Goal: Information Seeking & Learning: Learn about a topic

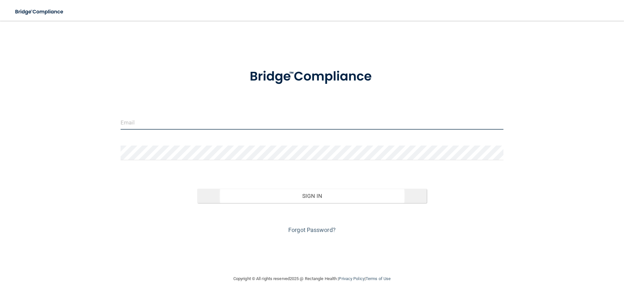
type input "[PERSON_NAME][EMAIL_ADDRESS][DOMAIN_NAME]"
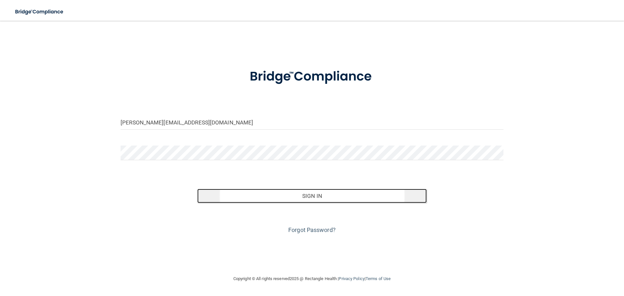
click at [308, 195] on button "Sign In" at bounding box center [312, 196] width 230 height 14
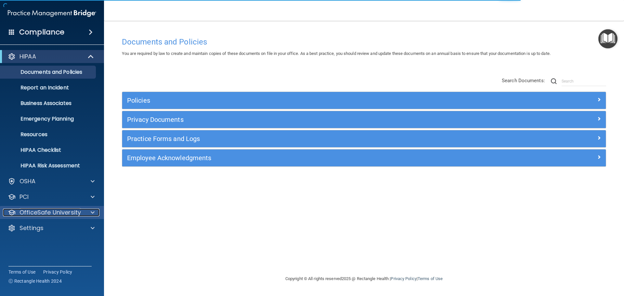
click at [50, 212] on p "OfficeSafe University" at bounding box center [49, 213] width 61 height 8
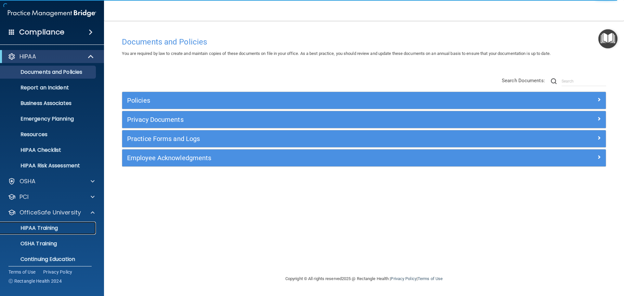
click at [57, 231] on p "HIPAA Training" at bounding box center [31, 228] width 54 height 6
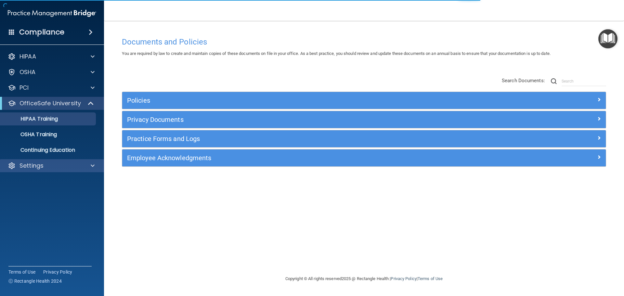
click at [57, 160] on div "Settings" at bounding box center [52, 165] width 104 height 13
click at [44, 166] on div "Settings" at bounding box center [43, 166] width 81 height 8
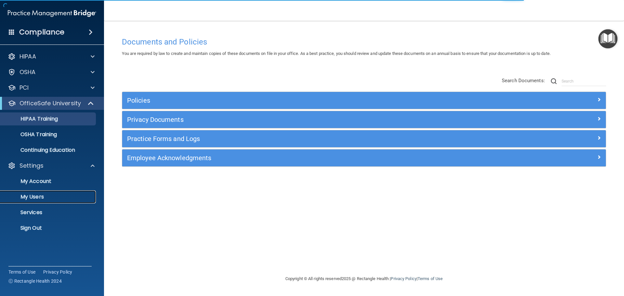
click at [53, 198] on p "My Users" at bounding box center [48, 197] width 89 height 6
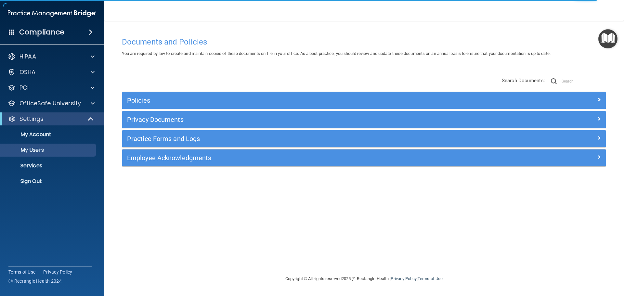
select select "20"
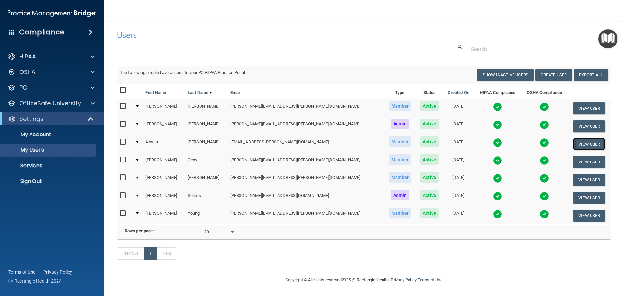
click at [573, 144] on button "View User" at bounding box center [589, 144] width 32 height 12
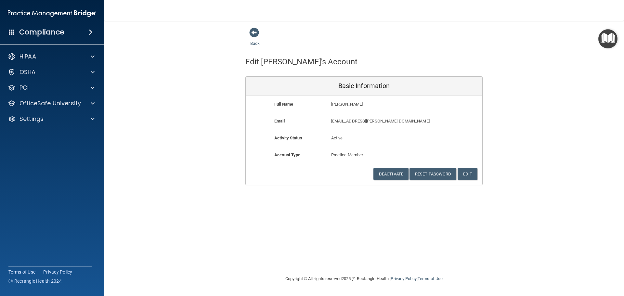
click at [608, 36] on img "Open Resource Center" at bounding box center [607, 38] width 19 height 19
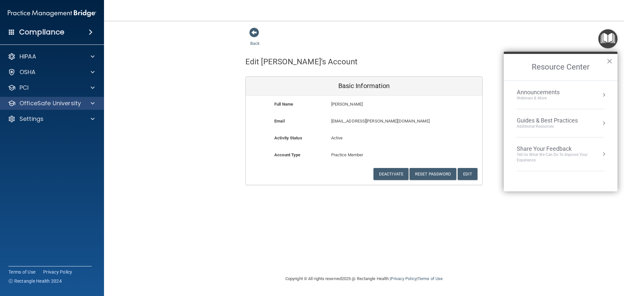
click at [74, 108] on div "OfficeSafe University" at bounding box center [52, 103] width 104 height 13
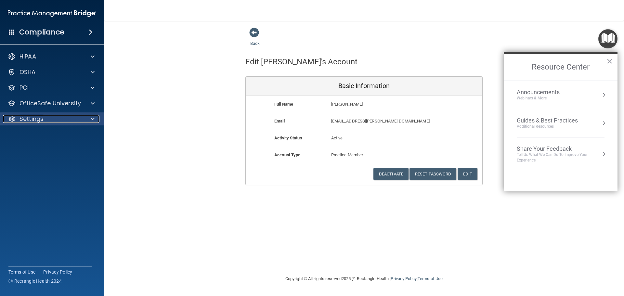
click at [85, 121] on div at bounding box center [91, 119] width 16 height 8
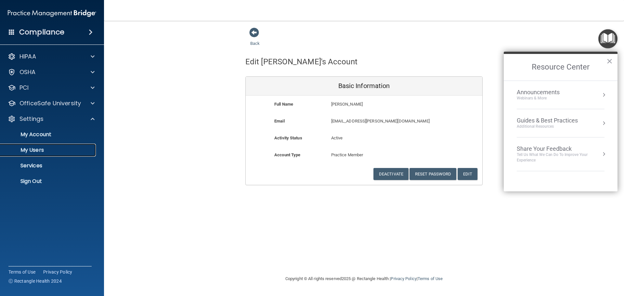
click at [42, 145] on link "My Users" at bounding box center [45, 150] width 102 height 13
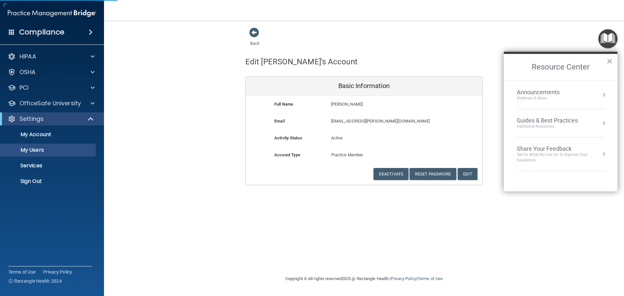
select select "20"
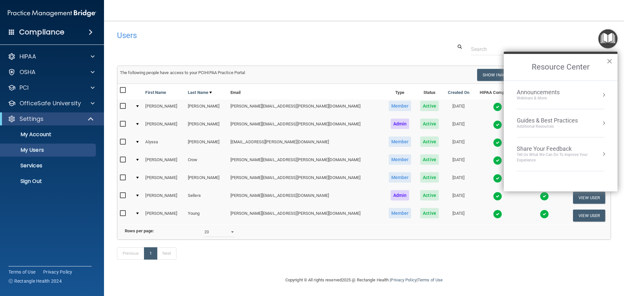
click at [609, 60] on button "×" at bounding box center [609, 61] width 6 height 10
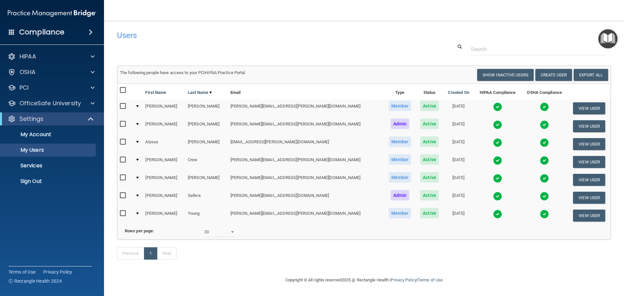
click at [124, 143] on input "checkbox" at bounding box center [123, 141] width 7 height 5
checkbox input "true"
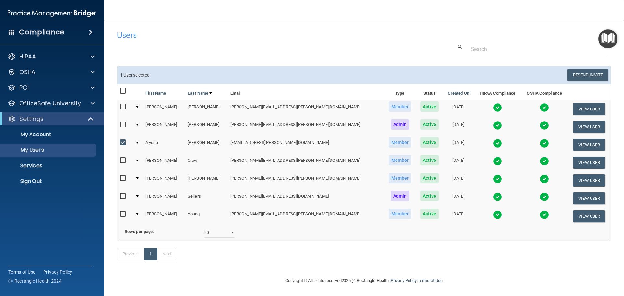
click at [139, 143] on div at bounding box center [137, 143] width 3 height 2
click at [139, 142] on div at bounding box center [137, 143] width 3 height 2
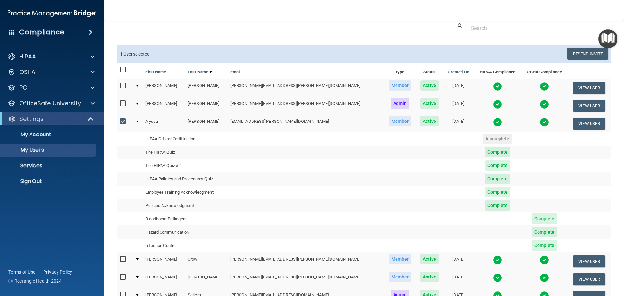
scroll to position [32, 0]
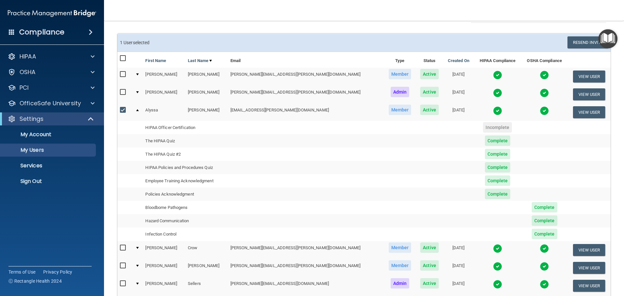
click at [174, 231] on td "Infection Control" at bounding box center [185, 233] width 85 height 13
click at [91, 100] on span at bounding box center [93, 103] width 4 height 8
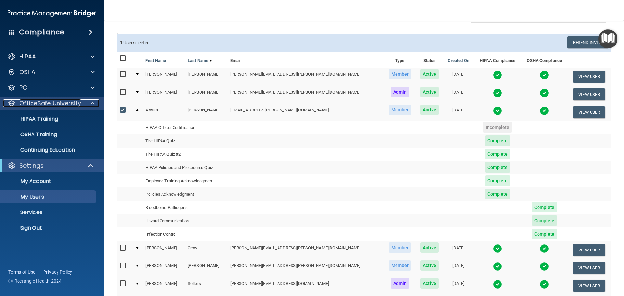
click at [93, 102] on span at bounding box center [93, 103] width 4 height 8
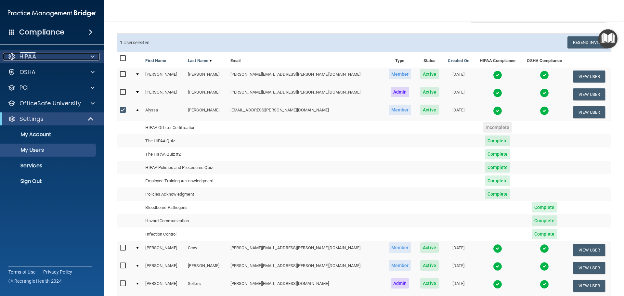
click at [95, 56] on div at bounding box center [91, 57] width 16 height 8
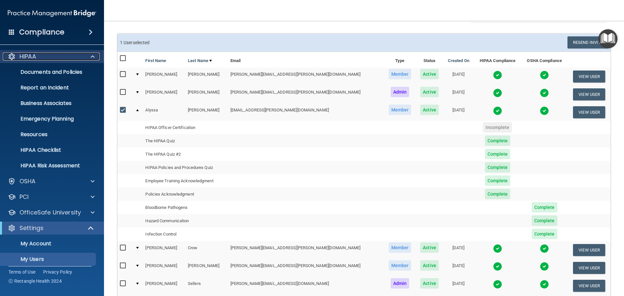
click at [93, 55] on span at bounding box center [93, 57] width 4 height 8
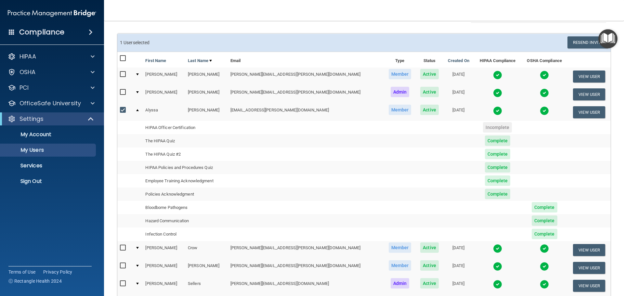
click at [180, 236] on td "Infection Control" at bounding box center [185, 233] width 85 height 13
click at [37, 163] on p "Services" at bounding box center [48, 165] width 89 height 6
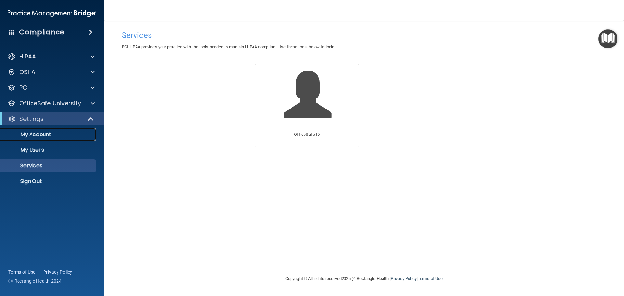
click at [54, 135] on p "My Account" at bounding box center [48, 134] width 89 height 6
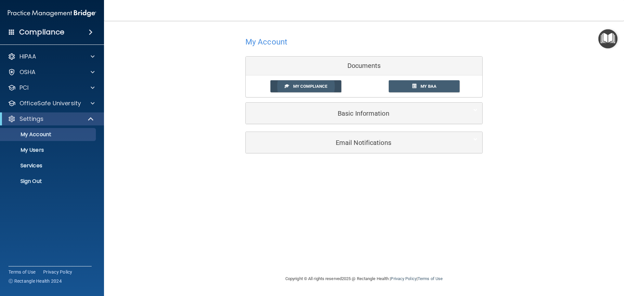
click at [323, 91] on link "My Compliance" at bounding box center [305, 86] width 71 height 12
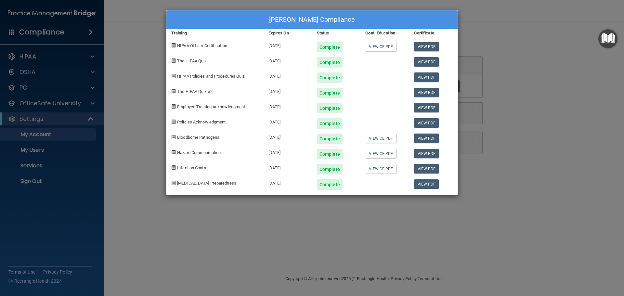
click at [82, 216] on div "[PERSON_NAME] Compliance Training Expires On Status Cont. Education Certificate…" at bounding box center [312, 148] width 624 height 296
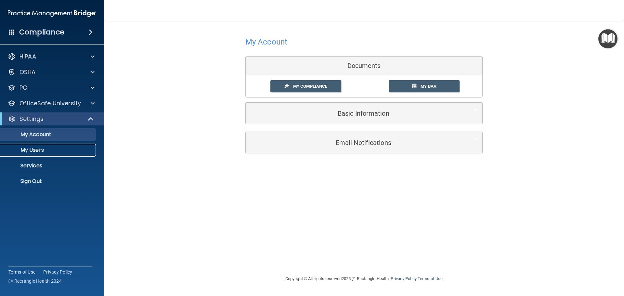
click at [47, 146] on link "My Users" at bounding box center [45, 150] width 102 height 13
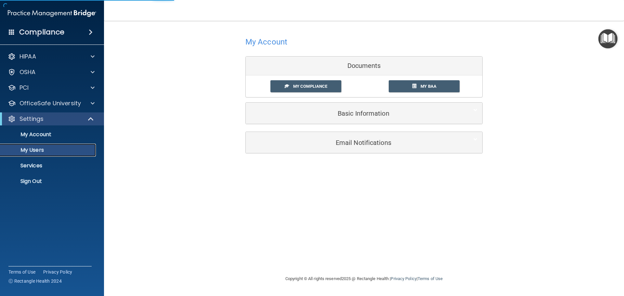
select select "20"
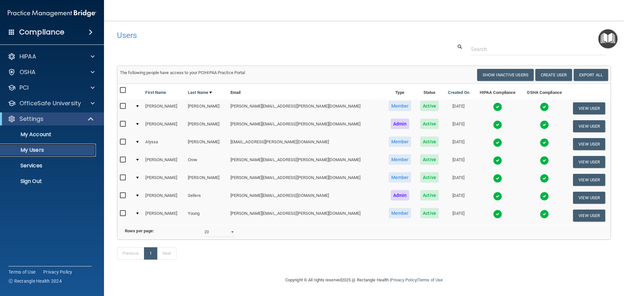
scroll to position [9, 0]
click at [55, 88] on div "PCI" at bounding box center [43, 88] width 81 height 8
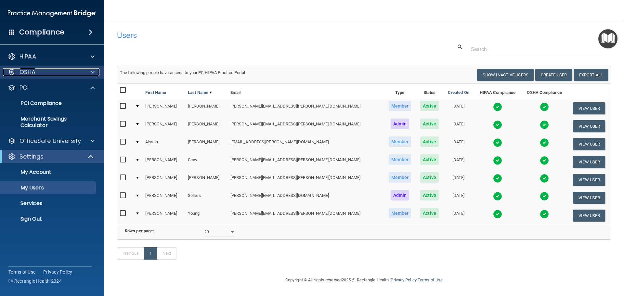
click at [61, 72] on div "OSHA" at bounding box center [43, 72] width 81 height 8
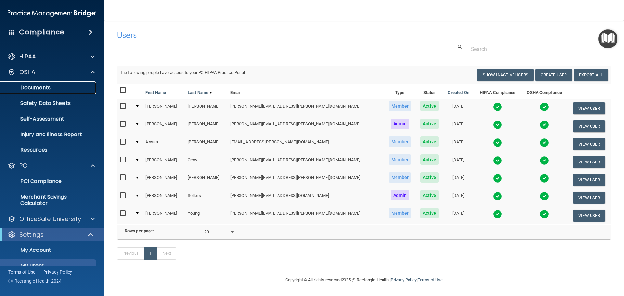
click at [63, 88] on p "Documents" at bounding box center [48, 87] width 89 height 6
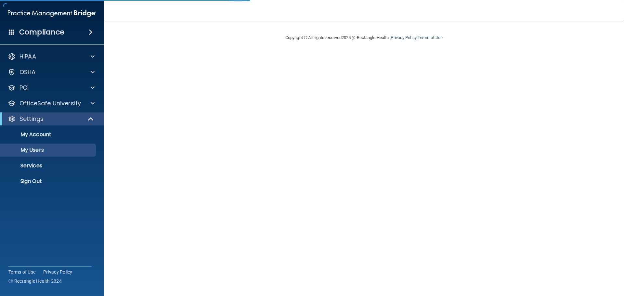
select select "20"
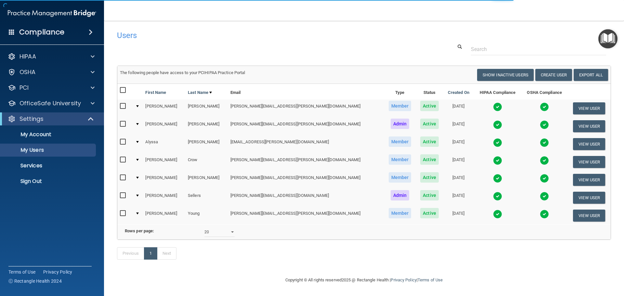
click at [122, 142] on input "checkbox" at bounding box center [123, 141] width 7 height 5
checkbox input "true"
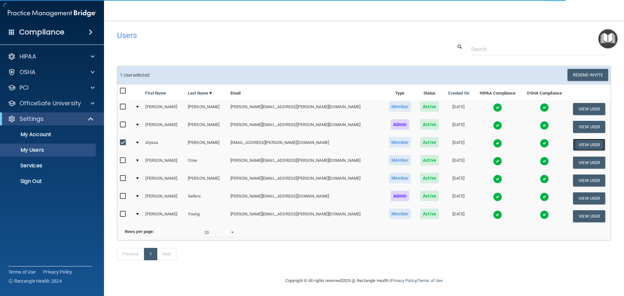
click at [573, 144] on button "View User" at bounding box center [589, 145] width 32 height 12
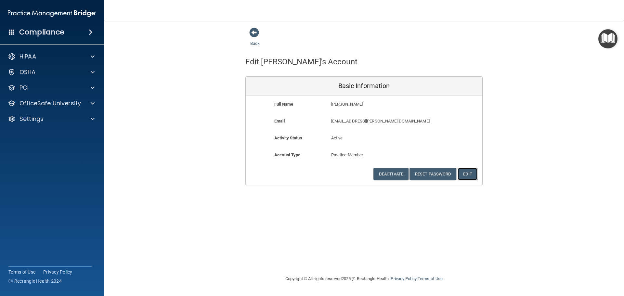
click at [472, 171] on button "Edit" at bounding box center [467, 174] width 20 height 12
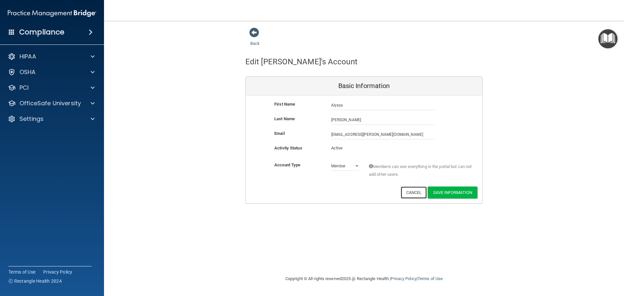
click at [406, 194] on button "Cancel" at bounding box center [413, 192] width 26 height 12
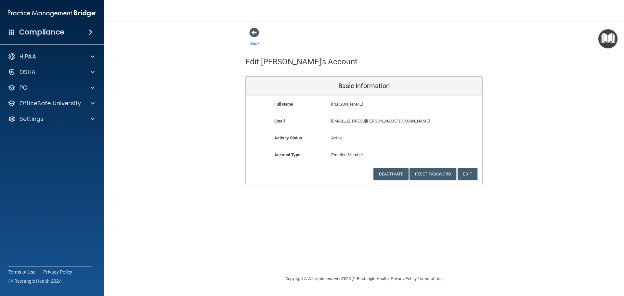
click at [610, 41] on img "Open Resource Center" at bounding box center [607, 38] width 19 height 19
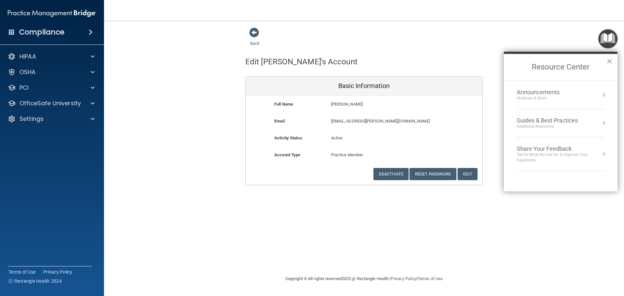
click at [532, 97] on div "Webinars & More" at bounding box center [544, 98] width 56 height 6
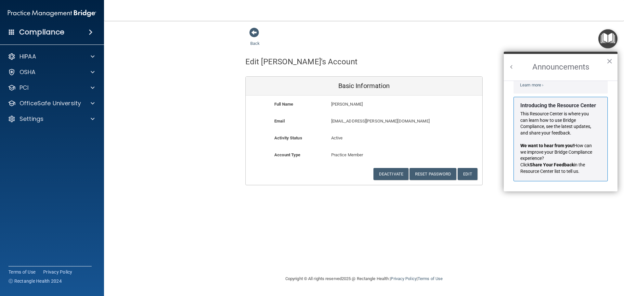
click at [512, 65] on button "Back to Resource Center Home" at bounding box center [511, 67] width 6 height 6
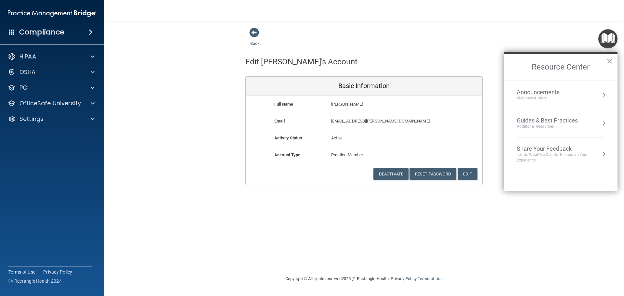
scroll to position [106, 0]
click at [609, 61] on button "×" at bounding box center [609, 61] width 6 height 10
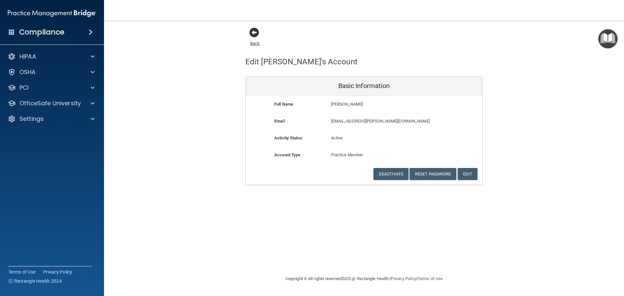
click at [250, 34] on span at bounding box center [254, 33] width 10 height 10
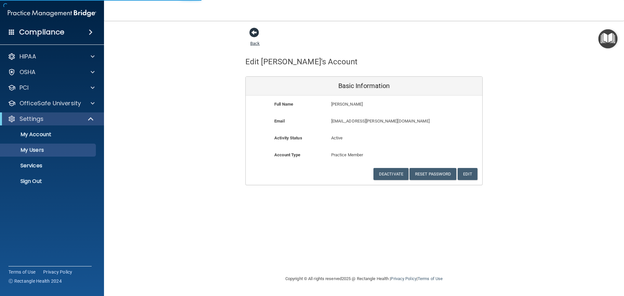
select select "20"
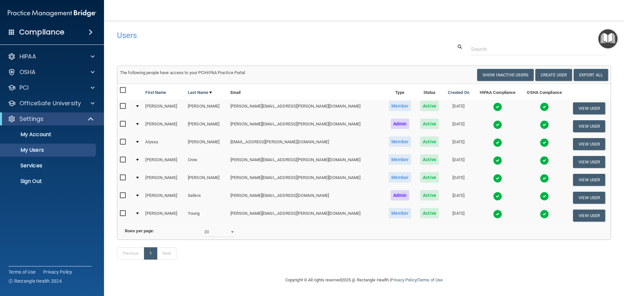
scroll to position [9, 0]
click at [139, 141] on div at bounding box center [137, 142] width 3 height 2
click at [142, 135] on td at bounding box center [138, 144] width 10 height 18
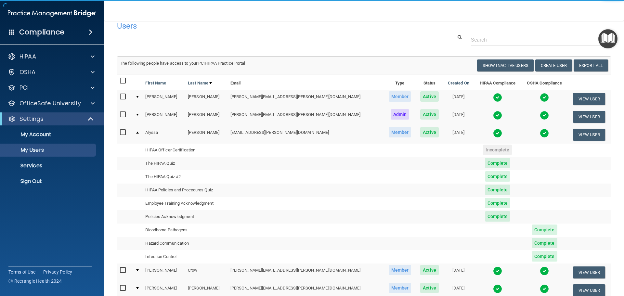
click at [180, 259] on td "Infection Control" at bounding box center [185, 256] width 85 height 13
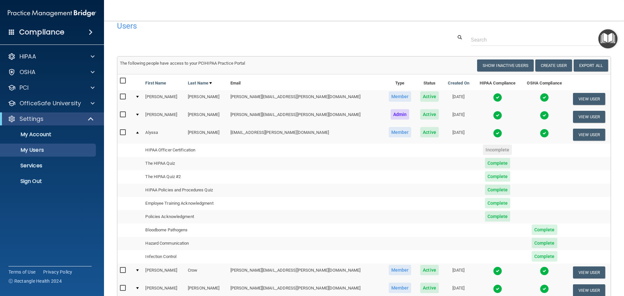
click at [158, 256] on td "Infection Control" at bounding box center [185, 256] width 85 height 13
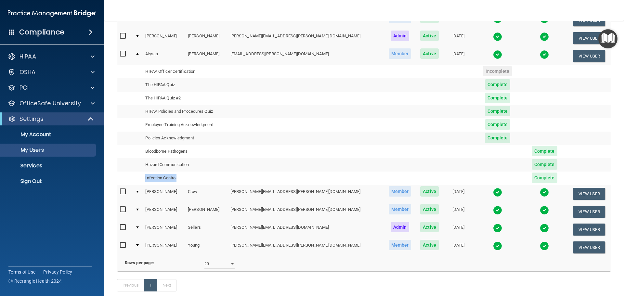
scroll to position [0, 0]
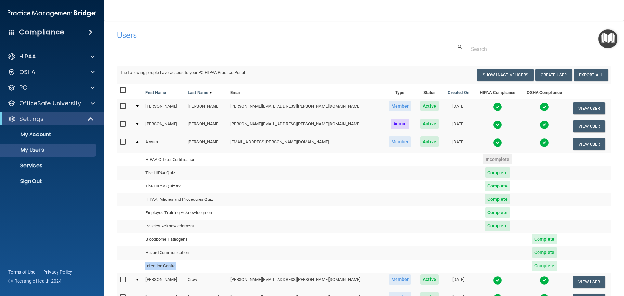
click at [124, 140] on input "checkbox" at bounding box center [123, 141] width 7 height 5
checkbox input "true"
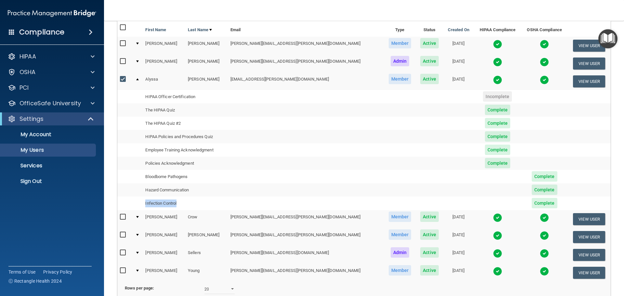
scroll to position [130, 0]
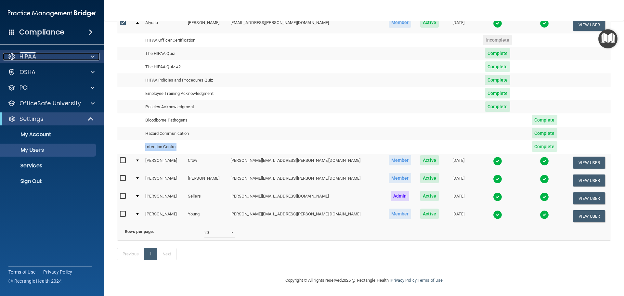
click at [46, 57] on div "HIPAA" at bounding box center [43, 57] width 81 height 8
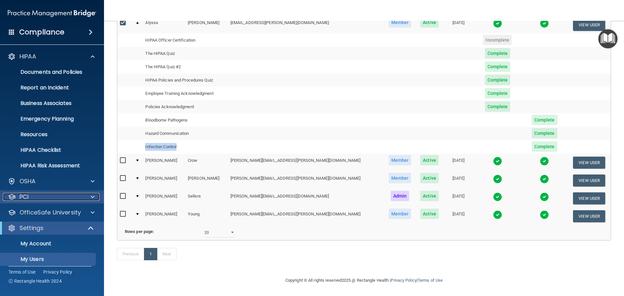
click at [75, 193] on div "PCI" at bounding box center [43, 197] width 81 height 8
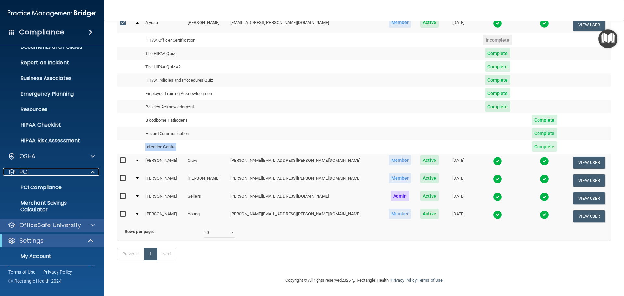
scroll to position [32, 0]
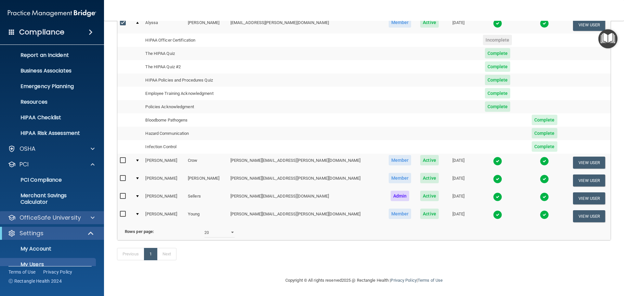
click at [72, 222] on div "OfficeSafe University" at bounding box center [52, 217] width 104 height 13
click at [75, 218] on p "OfficeSafe University" at bounding box center [49, 218] width 61 height 8
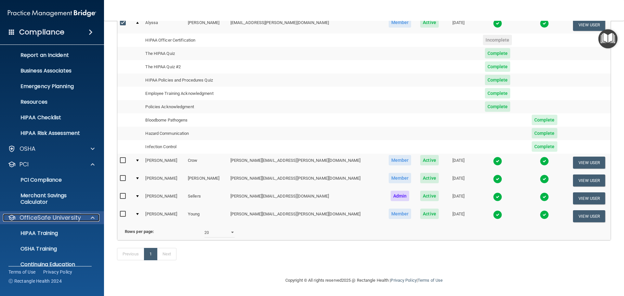
scroll to position [65, 0]
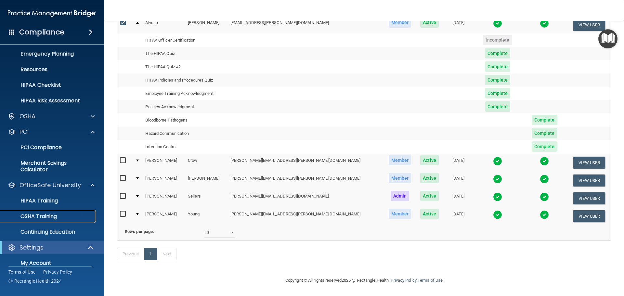
click at [64, 214] on div "OSHA Training" at bounding box center [48, 216] width 89 height 6
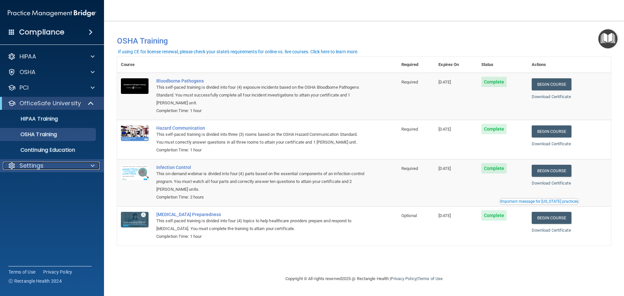
click at [71, 162] on div "Settings" at bounding box center [43, 166] width 81 height 8
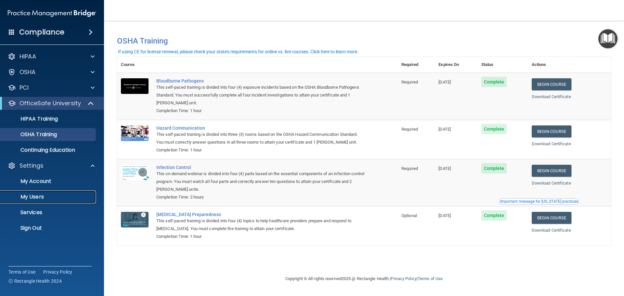
click at [49, 194] on p "My Users" at bounding box center [48, 197] width 89 height 6
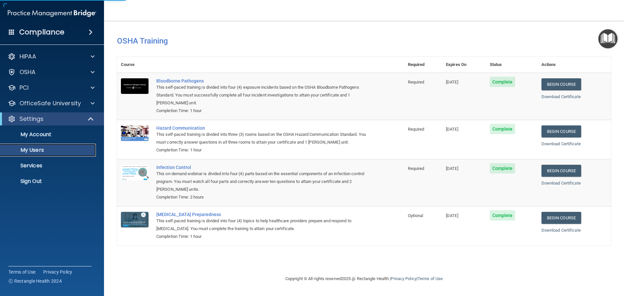
select select "20"
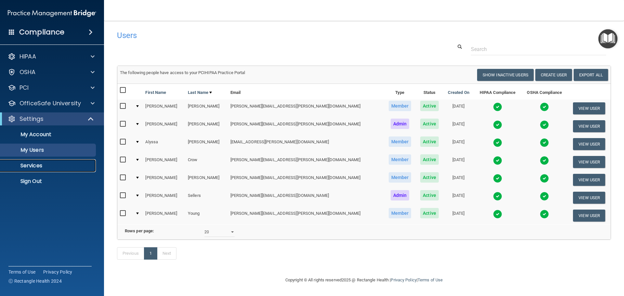
click at [47, 165] on p "Services" at bounding box center [48, 165] width 89 height 6
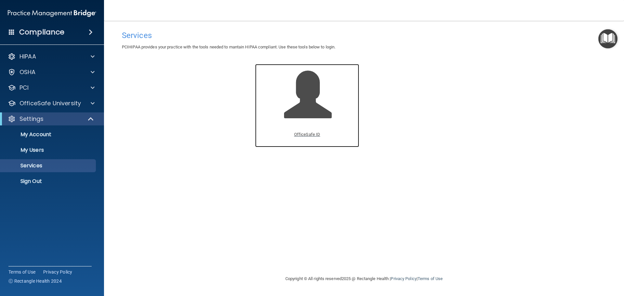
click at [298, 102] on span at bounding box center [315, 99] width 62 height 57
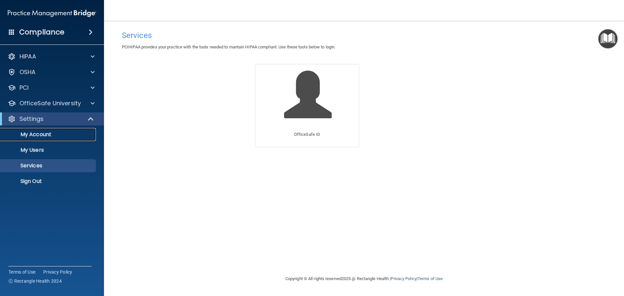
click at [56, 132] on p "My Account" at bounding box center [48, 134] width 89 height 6
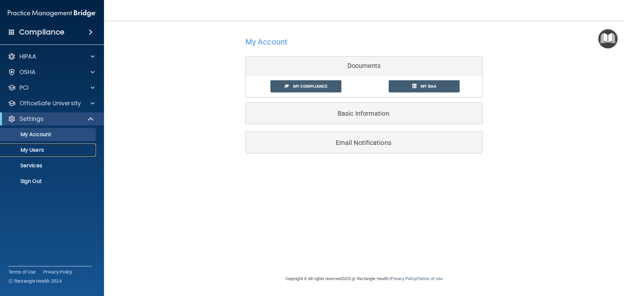
click at [42, 148] on p "My Users" at bounding box center [48, 150] width 89 height 6
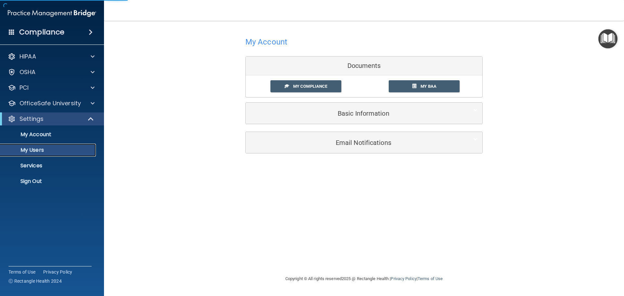
select select "20"
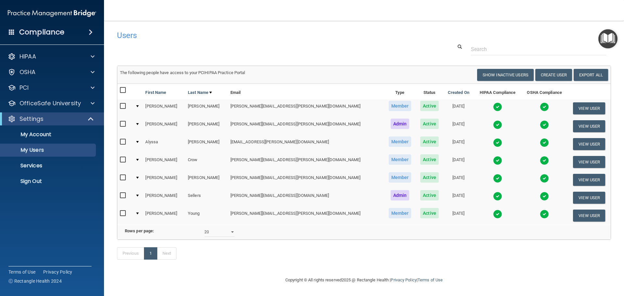
click at [123, 142] on input "checkbox" at bounding box center [123, 141] width 7 height 5
checkbox input "true"
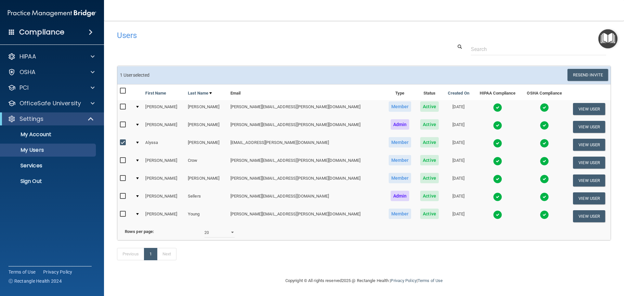
click at [142, 141] on td at bounding box center [138, 145] width 10 height 18
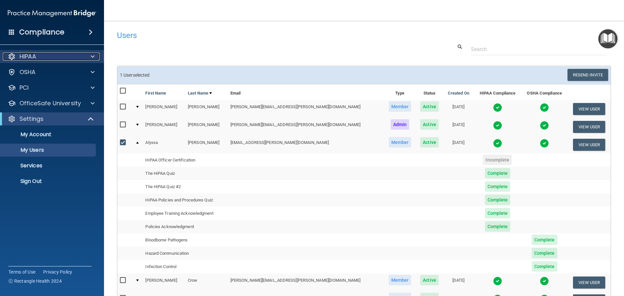
click at [56, 53] on div "HIPAA" at bounding box center [43, 57] width 81 height 8
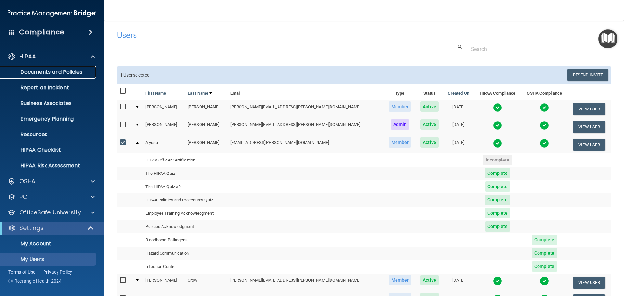
click at [50, 70] on p "Documents and Policies" at bounding box center [48, 72] width 89 height 6
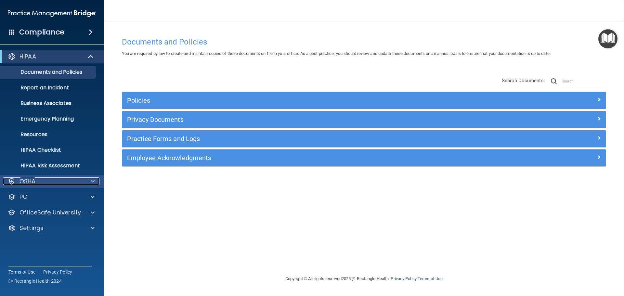
click at [66, 183] on div "OSHA" at bounding box center [43, 181] width 81 height 8
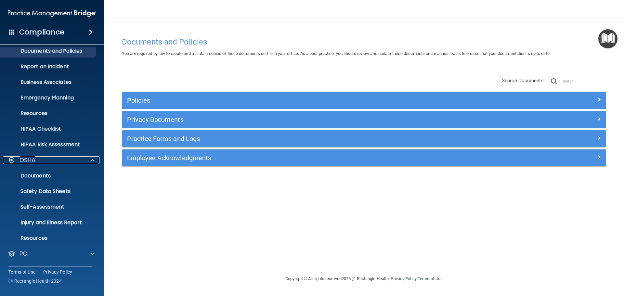
scroll to position [32, 0]
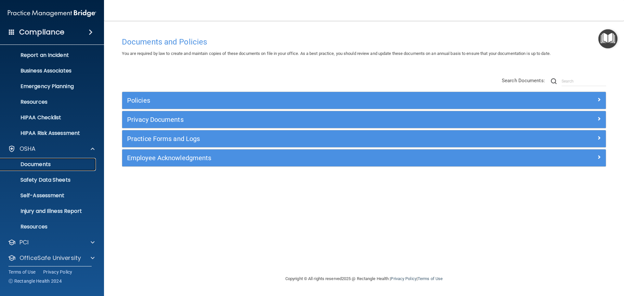
click at [44, 158] on link "Documents" at bounding box center [45, 164] width 102 height 13
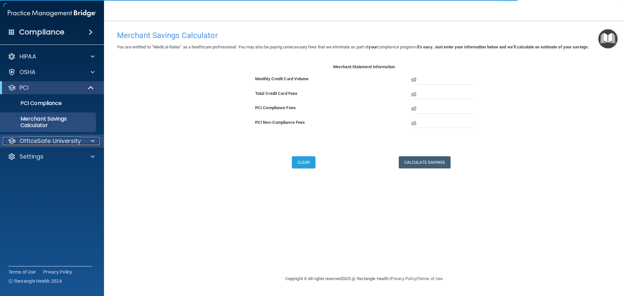
click at [65, 140] on p "OfficeSafe University" at bounding box center [49, 141] width 61 height 8
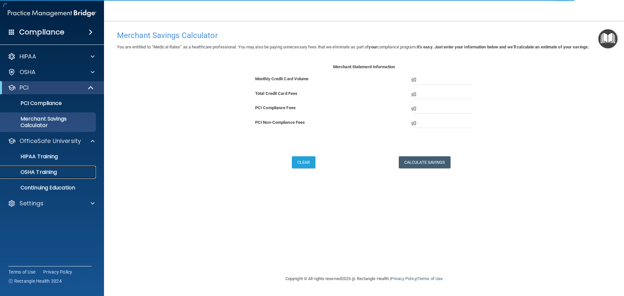
click at [69, 174] on div "OSHA Training" at bounding box center [48, 172] width 89 height 6
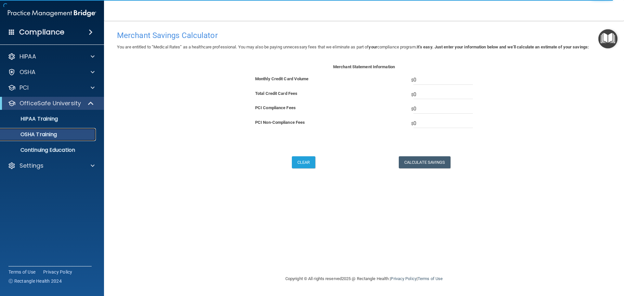
click at [55, 133] on p "OSHA Training" at bounding box center [30, 134] width 53 height 6
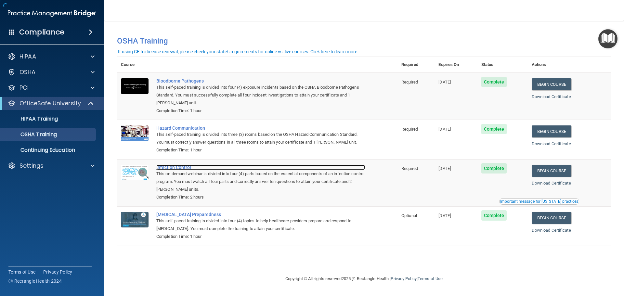
click at [175, 168] on div "Infection Control" at bounding box center [260, 167] width 209 height 5
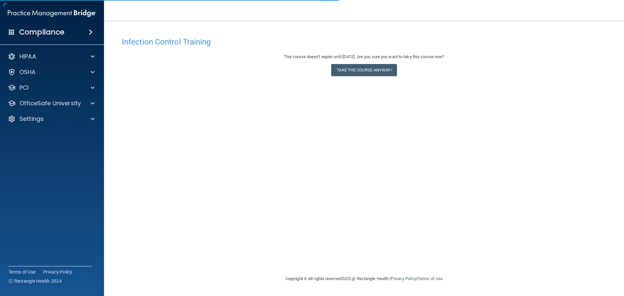
drag, startPoint x: 0, startPoint y: 0, endPoint x: 189, endPoint y: 229, distance: 296.9
drag, startPoint x: 189, startPoint y: 229, endPoint x: 101, endPoint y: 230, distance: 88.4
click at [101, 232] on div "Compliance HIPAA Documents and Policies Report an Incident Business Associates …" at bounding box center [52, 148] width 104 height 296
click at [49, 116] on div "Settings" at bounding box center [43, 119] width 81 height 8
click at [47, 132] on p "My Account" at bounding box center [48, 134] width 89 height 6
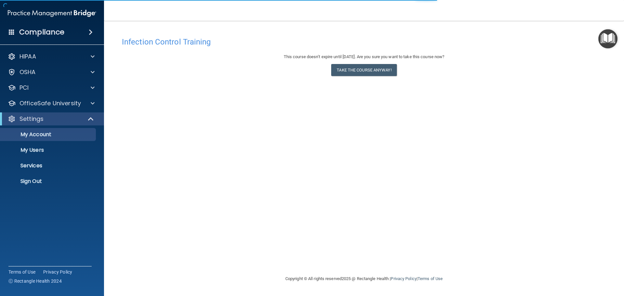
drag, startPoint x: 56, startPoint y: 199, endPoint x: 46, endPoint y: 213, distance: 16.7
click at [46, 213] on div "Compliance HIPAA Documents and Policies Report an Incident Business Associates …" at bounding box center [52, 148] width 104 height 296
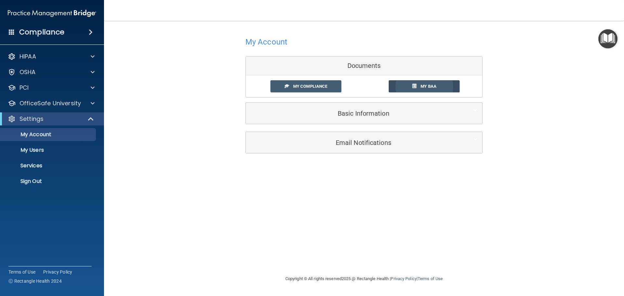
click at [423, 89] on link "My BAA" at bounding box center [423, 86] width 71 height 12
click at [88, 36] on div "Compliance" at bounding box center [52, 32] width 104 height 14
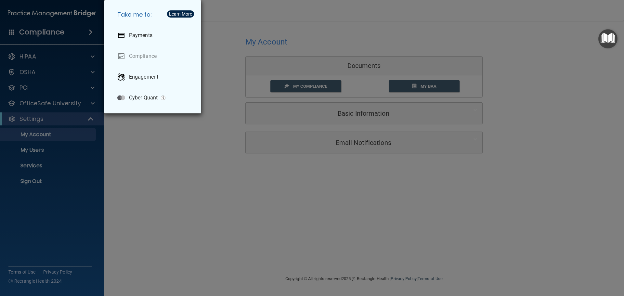
click at [25, 28] on div "Take me to: Payments Compliance Engagement Cyber Quant" at bounding box center [312, 148] width 624 height 296
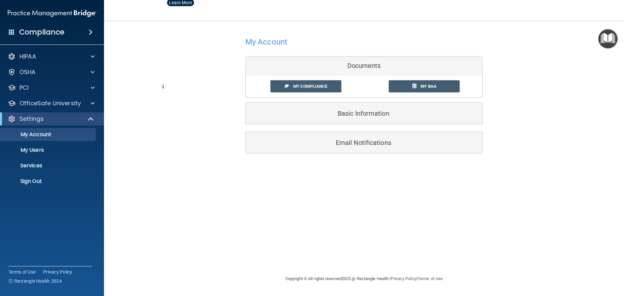
click at [12, 31] on span at bounding box center [12, 32] width 6 height 6
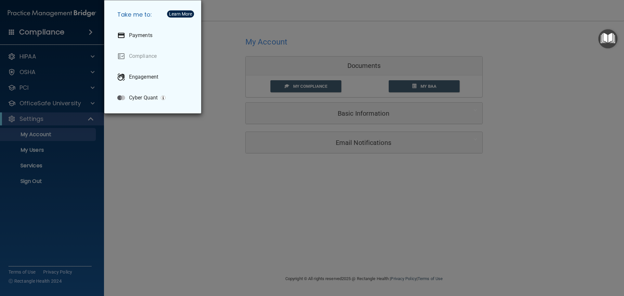
click at [80, 211] on div "Take me to: Payments Compliance Engagement Cyber Quant" at bounding box center [312, 148] width 624 height 296
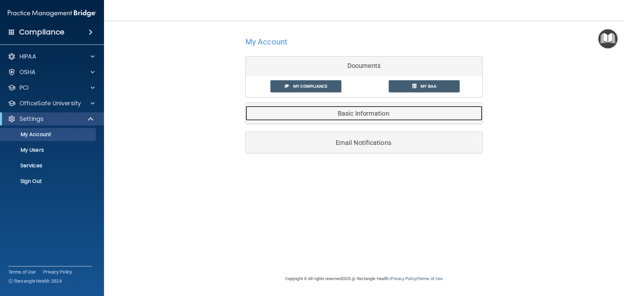
click at [329, 112] on h5 "Basic Information" at bounding box center [353, 113] width 207 height 7
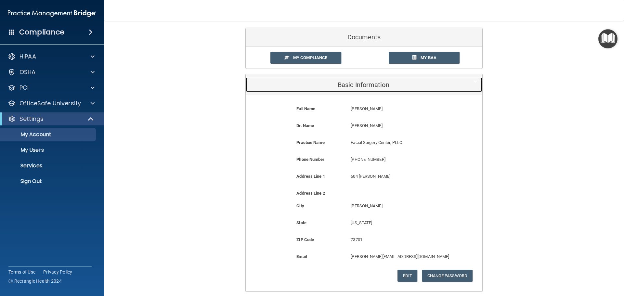
scroll to position [87, 0]
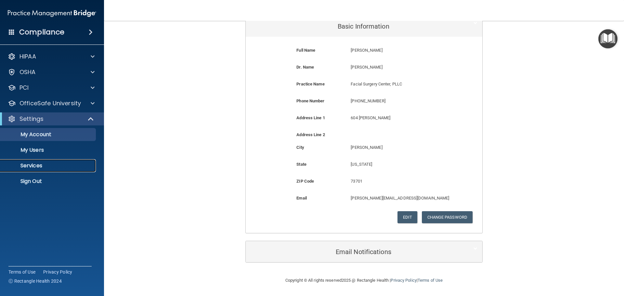
click at [31, 163] on p "Services" at bounding box center [48, 165] width 89 height 6
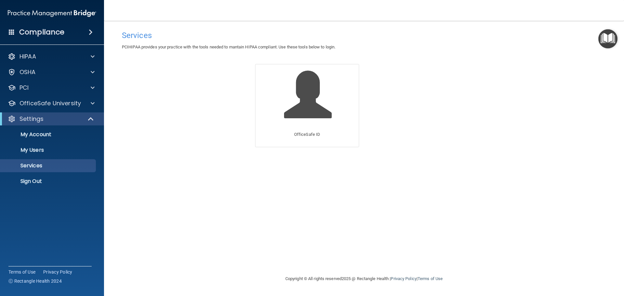
click at [91, 27] on div "Compliance" at bounding box center [52, 32] width 104 height 14
